Goal: Navigation & Orientation: Find specific page/section

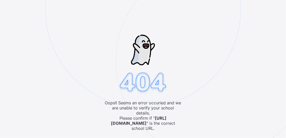
click at [144, 134] on img at bounding box center [178, 35] width 267 height 247
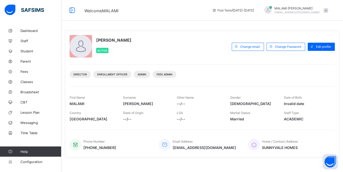
click at [286, 11] on span "[EMAIL_ADDRESS][DOMAIN_NAME]" at bounding box center [296, 12] width 45 height 3
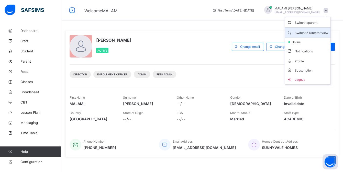
click at [286, 31] on span "Switch to Director View" at bounding box center [307, 33] width 41 height 6
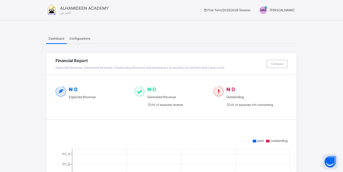
click at [70, 39] on span "Configurations" at bounding box center [79, 39] width 21 height 4
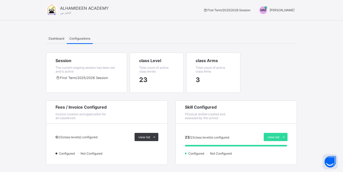
click at [89, 74] on div "First Term / 2025/2026 Session" at bounding box center [86, 80] width 62 height 14
click at [159, 80] on div "23" at bounding box center [156, 79] width 35 height 13
click at [223, 71] on div "class Arms Total count of active class Arms" at bounding box center [213, 65] width 35 height 15
click at [71, 119] on div "Fees / Invoice Configured Invoice creation and application for all classlevels" at bounding box center [106, 112] width 121 height 23
click at [214, 118] on span "Physical skilled created and assessed by the school" at bounding box center [205, 116] width 40 height 8
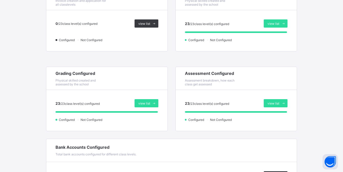
scroll to position [153, 0]
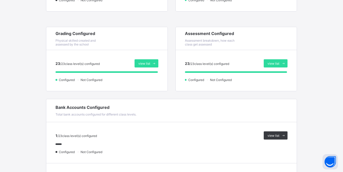
click at [110, 78] on div "Configured Not Configured" at bounding box center [106, 80] width 103 height 4
click at [197, 76] on div at bounding box center [236, 73] width 103 height 10
click at [116, 135] on div "1 / 23 class level(s) configured" at bounding box center [112, 135] width 115 height 4
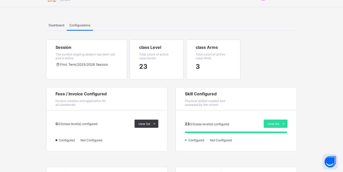
scroll to position [0, 0]
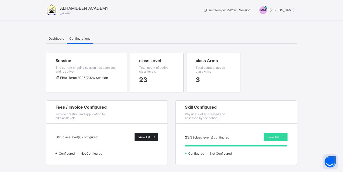
click at [139, 137] on div "view list" at bounding box center [147, 137] width 24 height 8
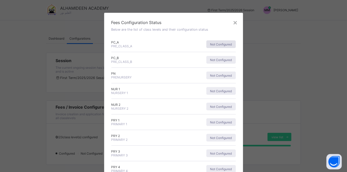
click at [220, 44] on span "Not Configured" at bounding box center [221, 44] width 22 height 4
click at [222, 61] on span "Not Configured" at bounding box center [221, 60] width 22 height 4
click at [216, 82] on div "PN PRENURSERY Not Configured" at bounding box center [173, 76] width 124 height 16
click at [217, 77] on div "Not Configured" at bounding box center [220, 76] width 29 height 8
click at [286, 63] on div "× Fees Configuration Status Below are the list of class levels and their config…" at bounding box center [173, 86] width 347 height 172
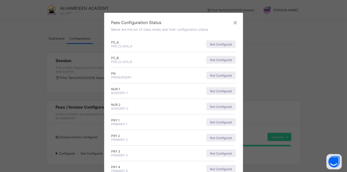
drag, startPoint x: 287, startPoint y: 69, endPoint x: 237, endPoint y: 17, distance: 72.2
click at [286, 68] on div "× Fees Configuration Status Below are the list of class levels and their config…" at bounding box center [173, 86] width 347 height 172
drag, startPoint x: 235, startPoint y: 22, endPoint x: 274, endPoint y: 41, distance: 43.8
click at [235, 22] on div "×" at bounding box center [235, 22] width 5 height 9
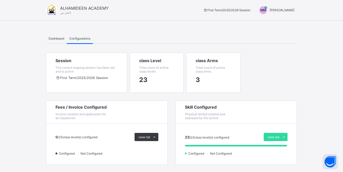
drag, startPoint x: 232, startPoint y: 7, endPoint x: 232, endPoint y: 12, distance: 5.2
click at [231, 8] on div "First Term / 2025/2026 Session MM MALAMI MOHAMMED" at bounding box center [248, 10] width 98 height 8
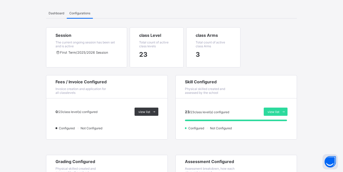
click at [58, 10] on div "Dashboard" at bounding box center [56, 13] width 21 height 10
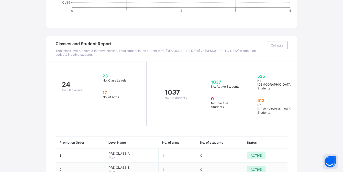
scroll to position [0, 0]
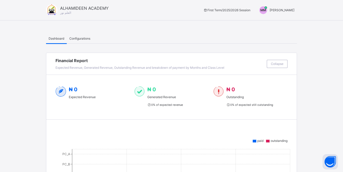
click at [62, 13] on span "العلم نور" at bounding box center [65, 13] width 11 height 4
click at [53, 13] on div at bounding box center [52, 10] width 12 height 12
click at [283, 13] on div "MM MALAMI MOHAMMED" at bounding box center [275, 10] width 43 height 8
click at [282, 24] on span "Switch to Admin View" at bounding box center [275, 22] width 39 height 6
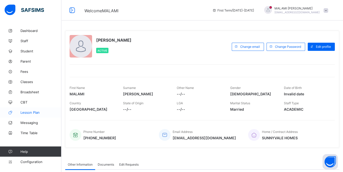
click at [38, 113] on span "Lesson Plan" at bounding box center [40, 112] width 41 height 4
